Goal: Information Seeking & Learning: Learn about a topic

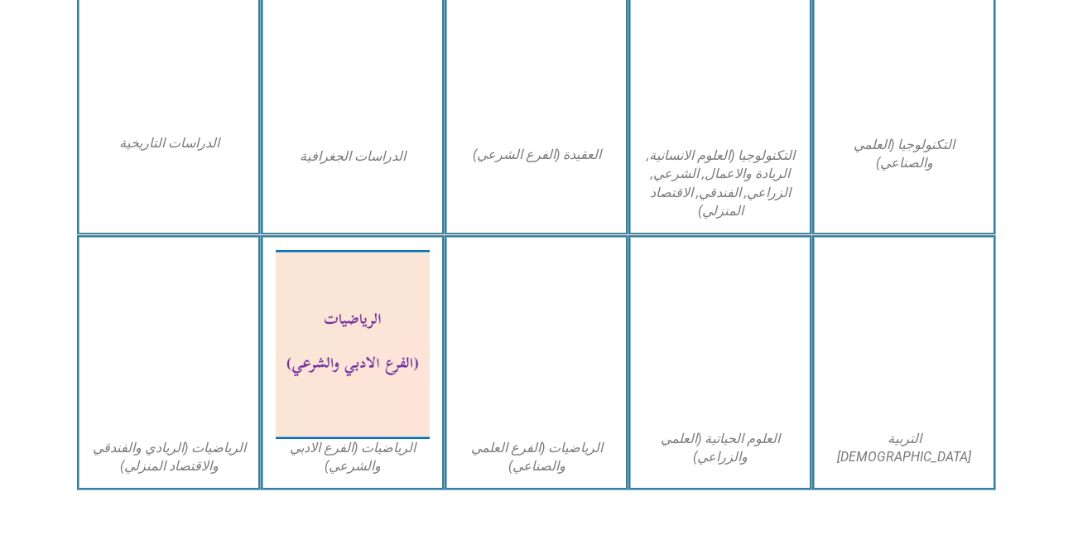
scroll to position [907, 0]
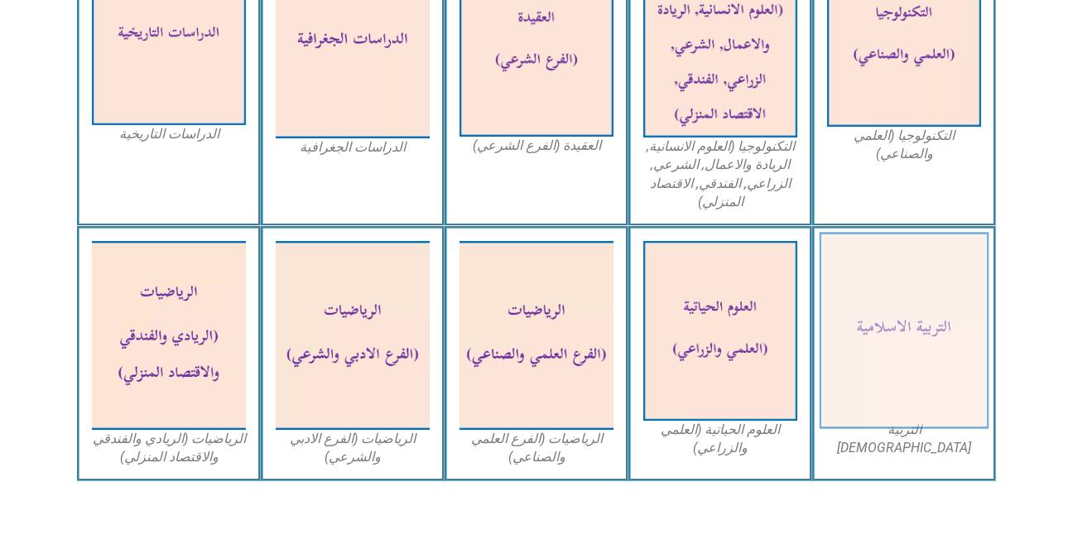
click at [899, 320] on img at bounding box center [905, 331] width 170 height 197
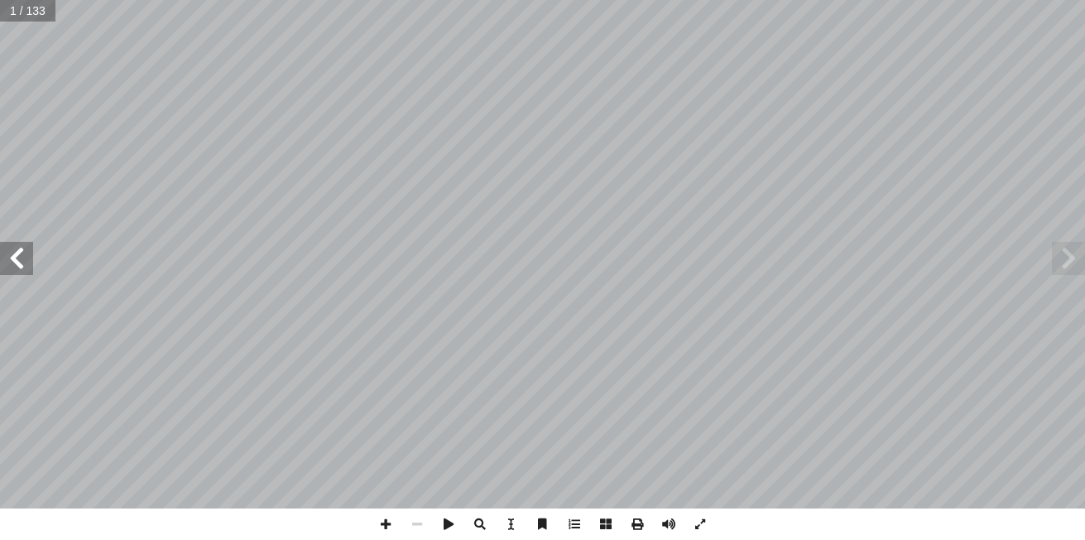
click at [12, 245] on span at bounding box center [16, 258] width 33 height 33
click at [31, 261] on span at bounding box center [16, 258] width 33 height 33
click at [22, 269] on span at bounding box center [16, 258] width 33 height 33
click at [1068, 266] on span at bounding box center [1068, 258] width 33 height 33
click at [22, 263] on span at bounding box center [16, 258] width 33 height 33
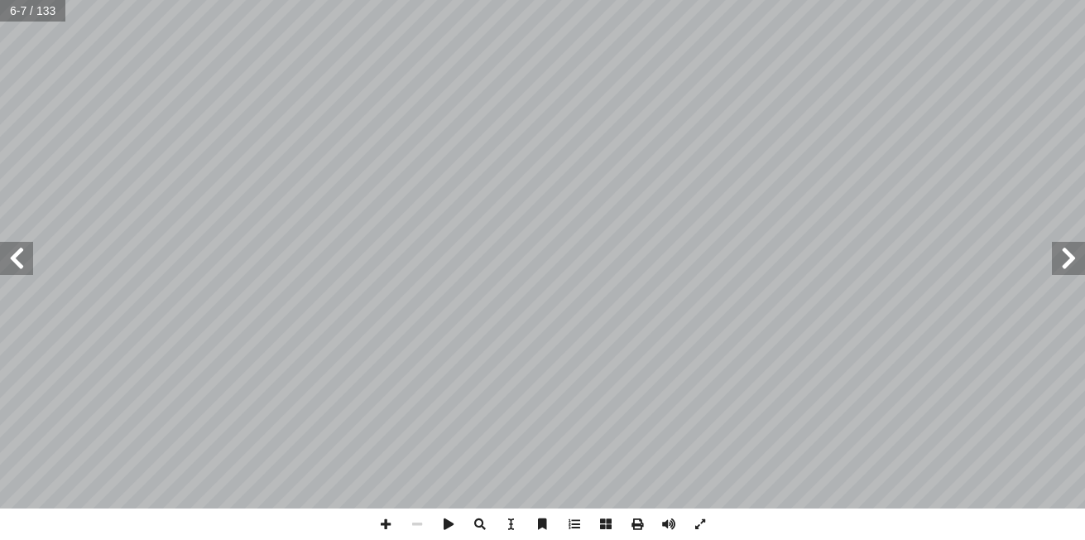
click at [32, 265] on span at bounding box center [16, 258] width 33 height 33
click at [14, 266] on span at bounding box center [16, 258] width 33 height 33
click at [18, 260] on span at bounding box center [16, 258] width 33 height 33
click at [25, 257] on span at bounding box center [16, 258] width 33 height 33
click at [12, 266] on span at bounding box center [16, 258] width 33 height 33
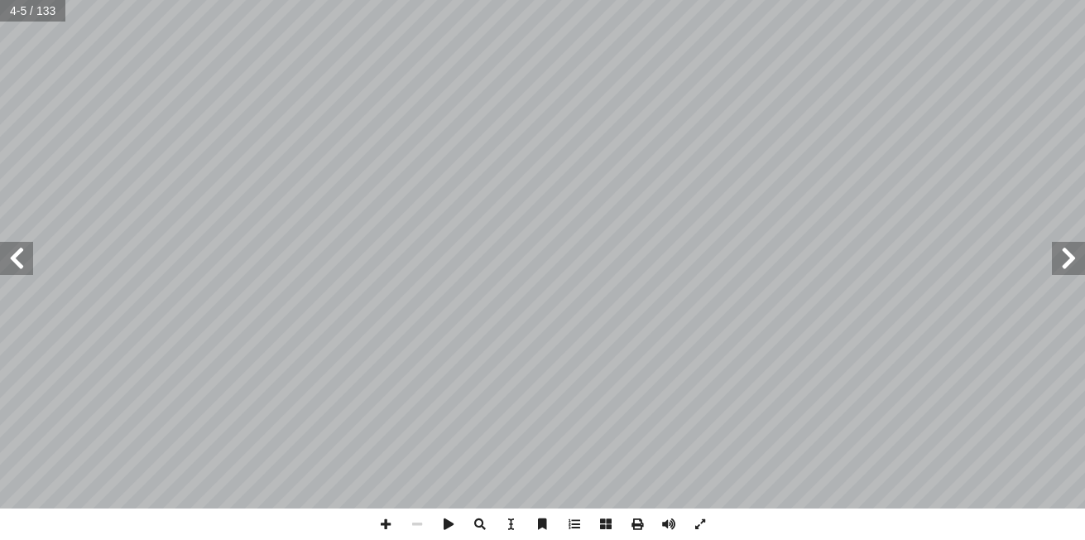
click at [23, 258] on span at bounding box center [16, 258] width 33 height 33
click at [27, 261] on span at bounding box center [16, 258] width 33 height 33
click at [21, 255] on span at bounding box center [16, 258] width 33 height 33
click at [25, 252] on span at bounding box center [16, 258] width 33 height 33
click at [29, 251] on span at bounding box center [16, 258] width 33 height 33
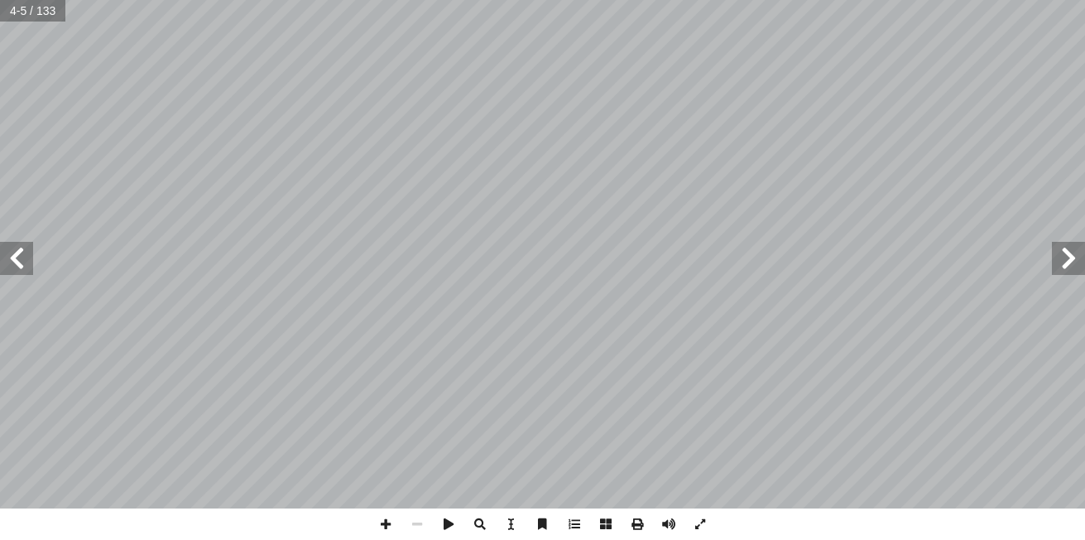
click at [29, 248] on span at bounding box center [16, 258] width 33 height 33
click at [31, 248] on span at bounding box center [16, 258] width 33 height 33
click at [23, 270] on span at bounding box center [16, 258] width 33 height 33
click at [5, 272] on span at bounding box center [16, 258] width 33 height 33
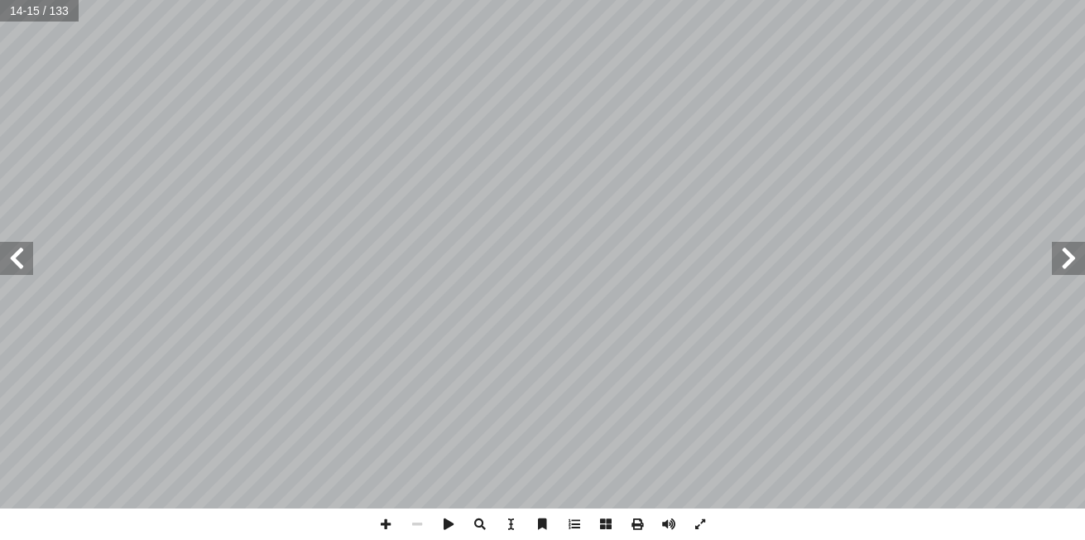
click at [12, 272] on span at bounding box center [16, 258] width 33 height 33
click at [20, 265] on span at bounding box center [16, 258] width 33 height 33
click at [15, 261] on span at bounding box center [16, 258] width 33 height 33
click at [19, 258] on span at bounding box center [16, 258] width 33 height 33
click at [18, 261] on span at bounding box center [16, 258] width 33 height 33
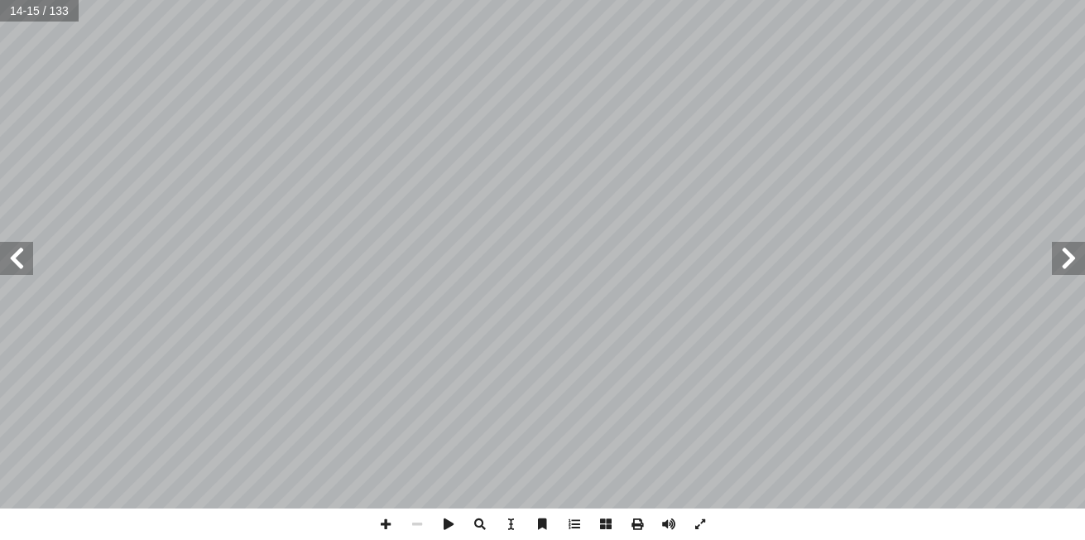
click at [20, 259] on span at bounding box center [16, 258] width 33 height 33
click at [21, 258] on span at bounding box center [16, 258] width 33 height 33
click at [28, 248] on span at bounding box center [16, 258] width 33 height 33
click at [31, 248] on span at bounding box center [16, 258] width 33 height 33
click at [31, 249] on span at bounding box center [16, 258] width 33 height 33
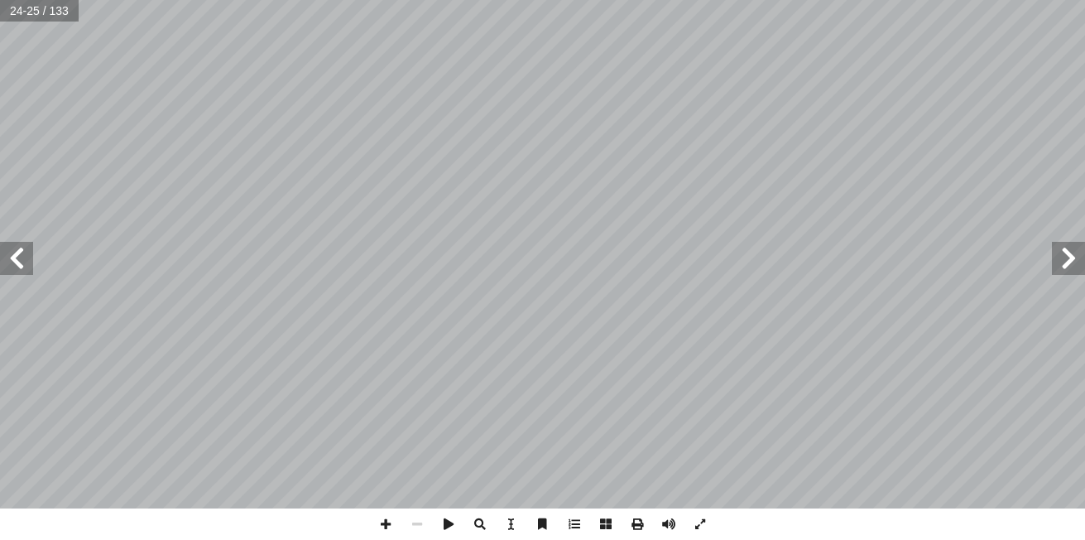
click at [21, 250] on span at bounding box center [16, 258] width 33 height 33
click at [26, 243] on span at bounding box center [16, 258] width 33 height 33
click at [21, 257] on span at bounding box center [16, 258] width 33 height 33
click at [22, 250] on span at bounding box center [16, 258] width 33 height 33
click at [7, 261] on span at bounding box center [16, 258] width 33 height 33
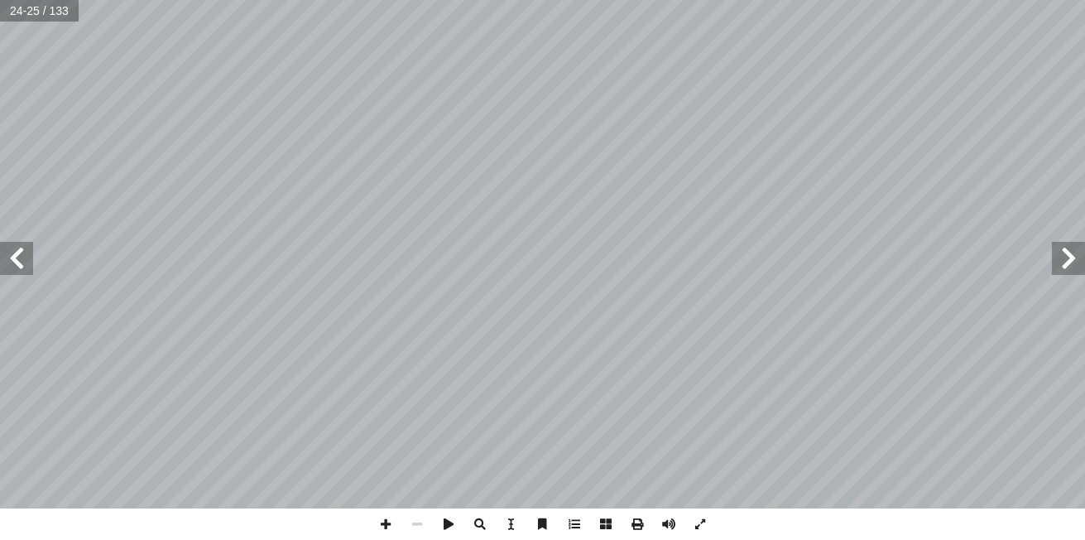
click at [10, 262] on span at bounding box center [16, 258] width 33 height 33
click at [22, 261] on span at bounding box center [16, 258] width 33 height 33
click at [11, 258] on span at bounding box center [16, 258] width 33 height 33
click at [13, 262] on span at bounding box center [16, 258] width 33 height 33
click at [12, 262] on span at bounding box center [16, 258] width 33 height 33
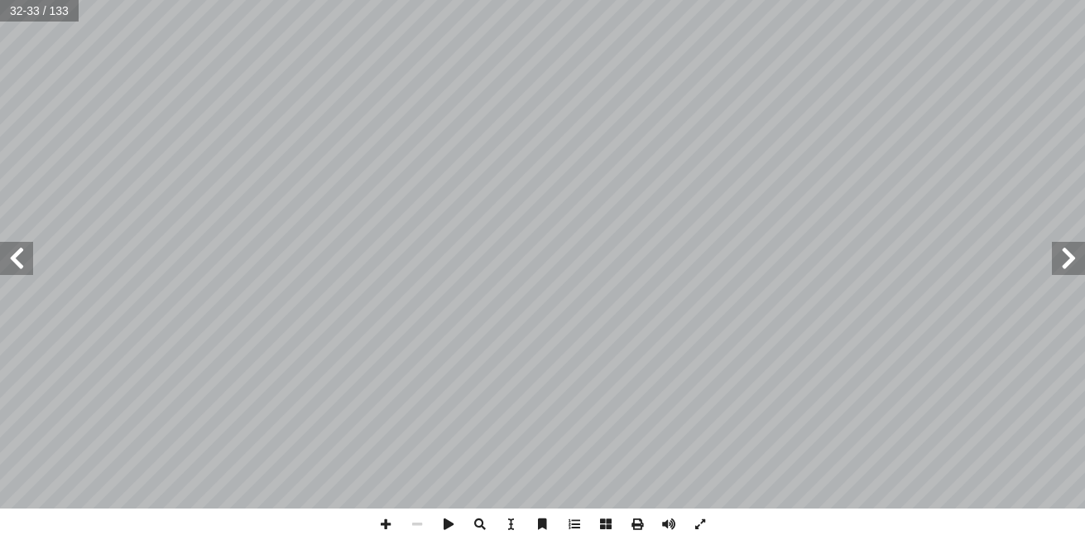
click at [16, 259] on span at bounding box center [16, 258] width 33 height 33
click at [17, 260] on span at bounding box center [16, 258] width 33 height 33
click at [20, 256] on span at bounding box center [16, 258] width 33 height 33
click at [18, 257] on span at bounding box center [16, 258] width 33 height 33
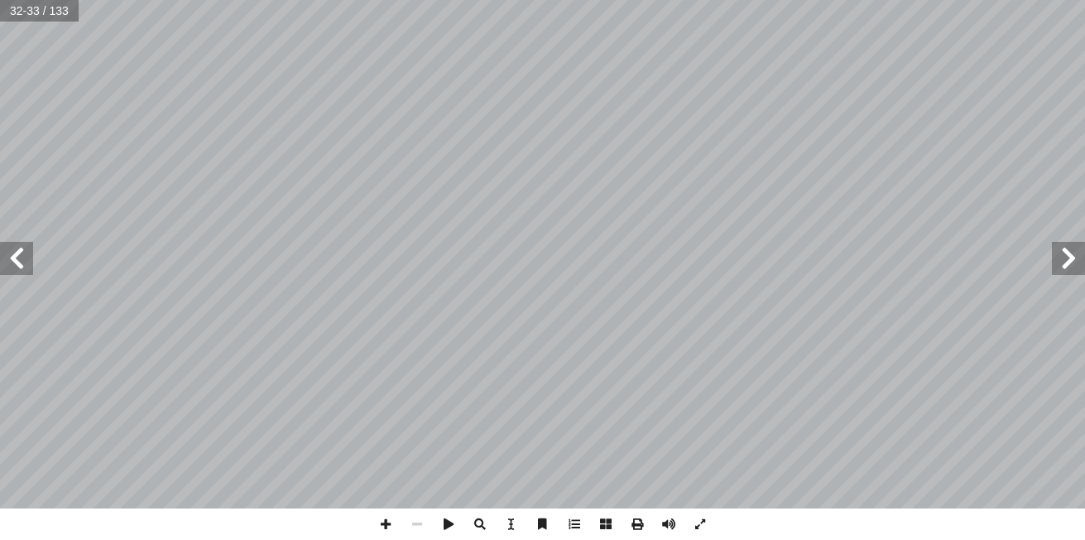
click at [19, 257] on span at bounding box center [16, 258] width 33 height 33
click at [23, 250] on span at bounding box center [16, 258] width 33 height 33
click at [18, 249] on span at bounding box center [16, 258] width 33 height 33
click at [22, 256] on span at bounding box center [16, 258] width 33 height 33
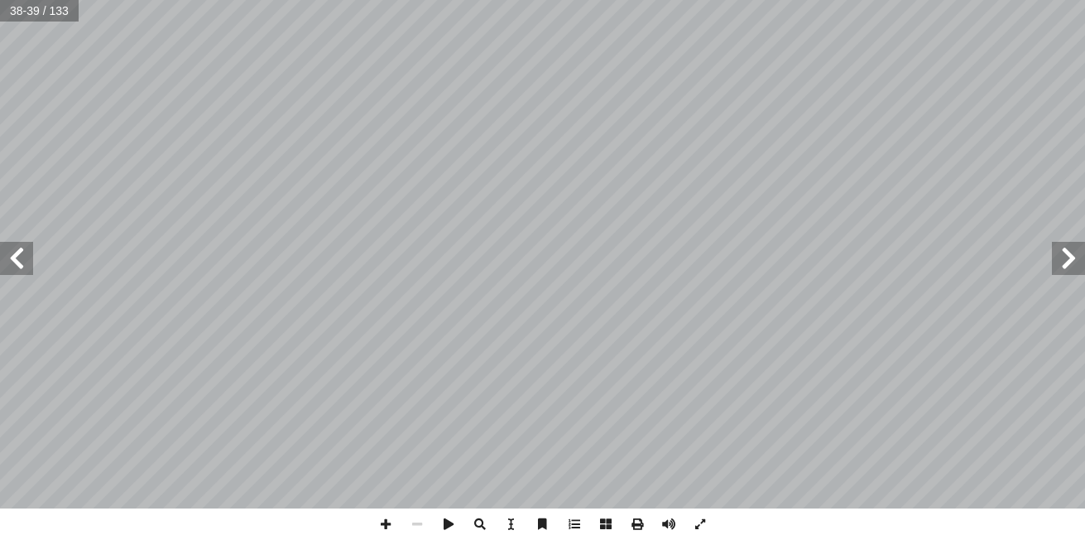
click at [22, 256] on span at bounding box center [16, 258] width 33 height 33
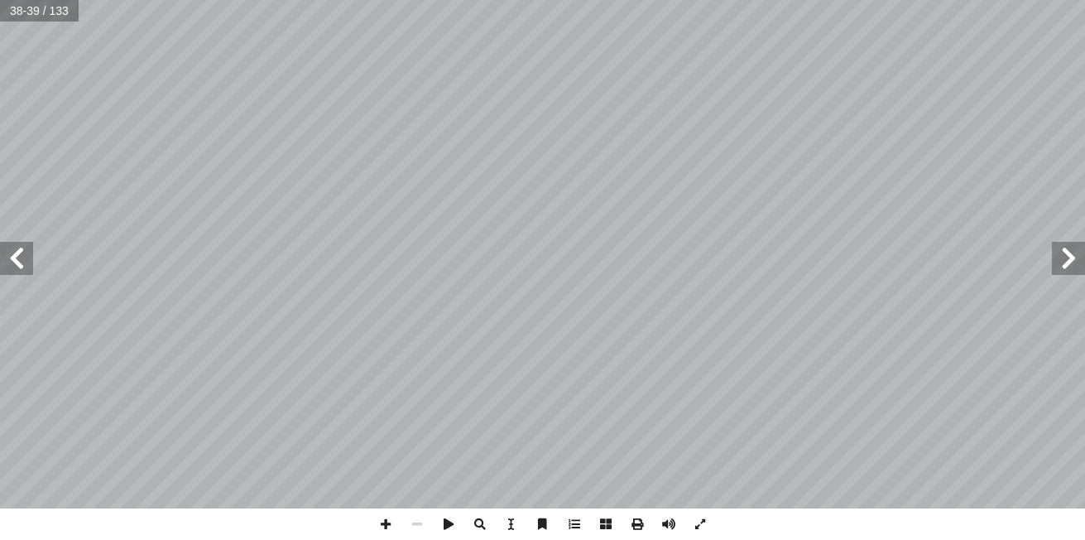
click at [22, 256] on span at bounding box center [16, 258] width 33 height 33
